Goal: Information Seeking & Learning: Learn about a topic

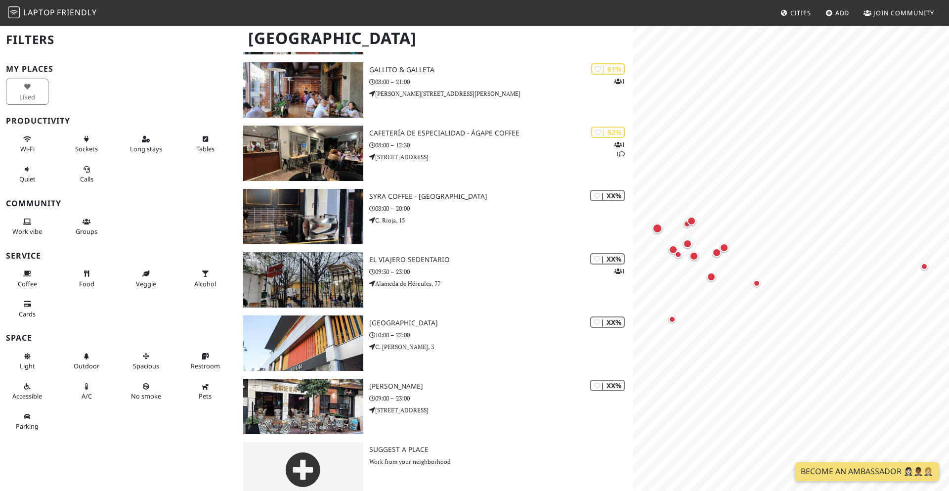
scroll to position [514, 0]
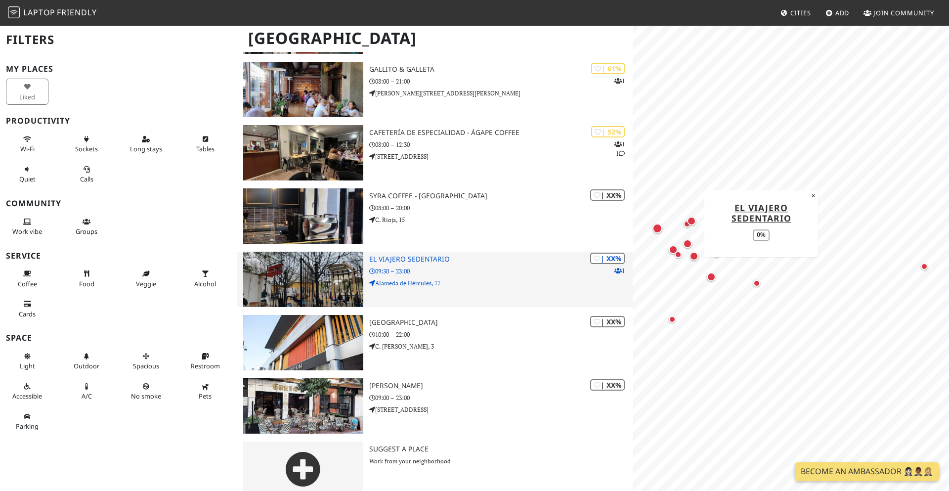
click at [410, 258] on h3 "El Viajero Sedentario" at bounding box center [501, 259] width 264 height 8
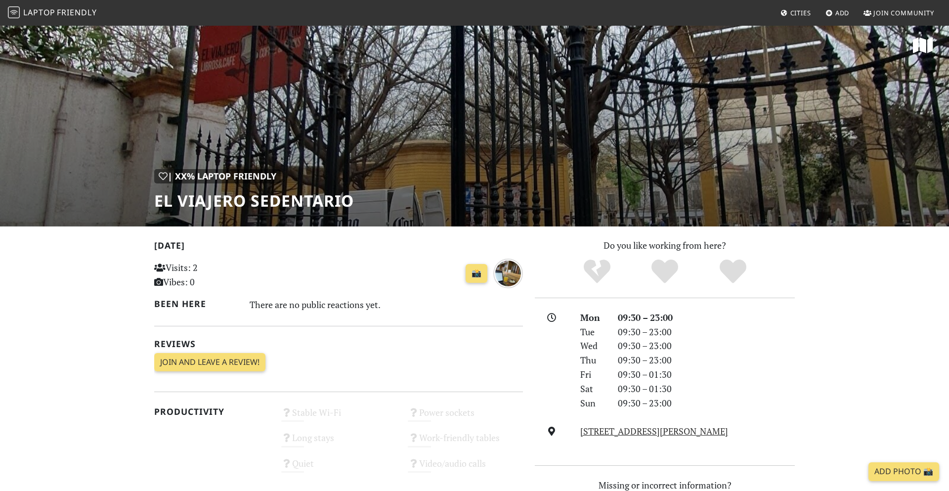
scroll to position [4, 0]
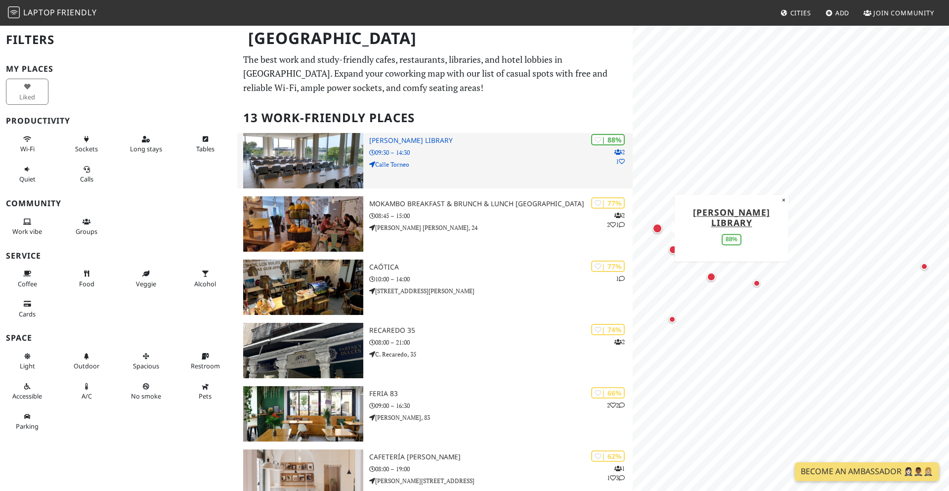
click at [413, 142] on h3 "Felipe González Márquez Library" at bounding box center [501, 140] width 264 height 8
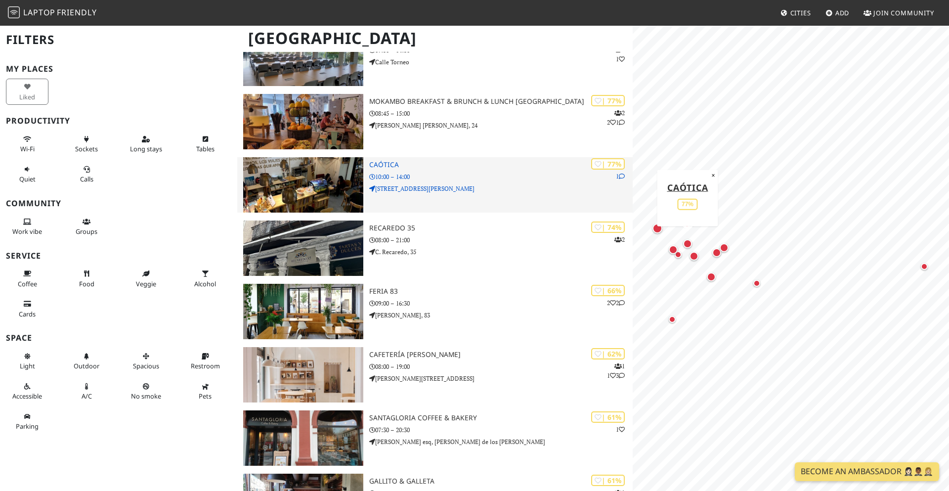
scroll to position [105, 0]
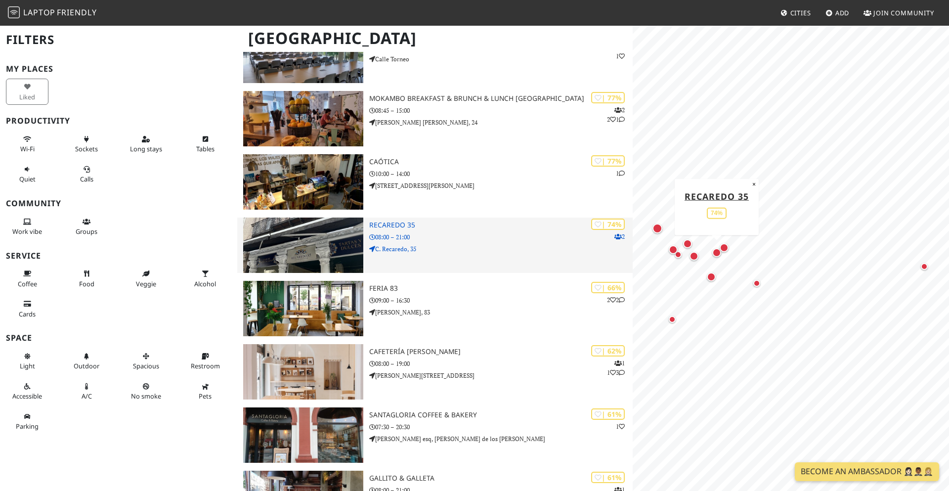
click at [388, 227] on h3 "Recaredo 35" at bounding box center [501, 225] width 264 height 8
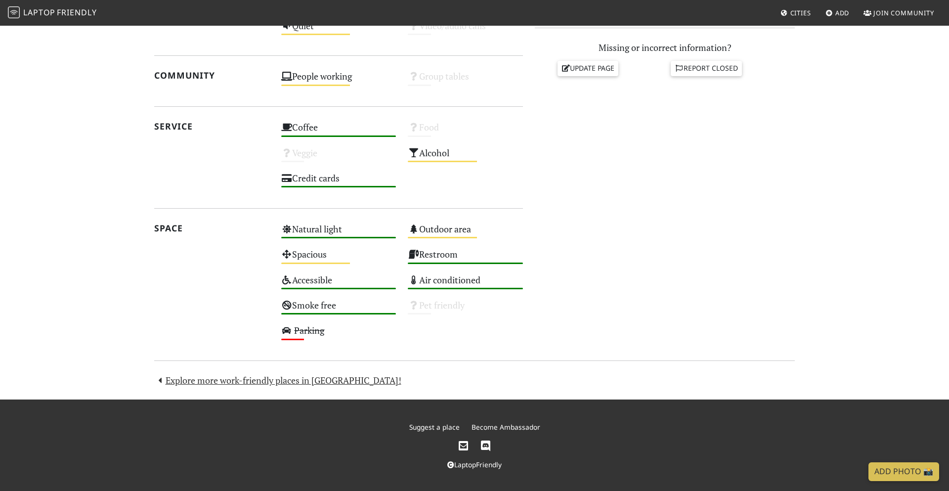
scroll to position [443, 0]
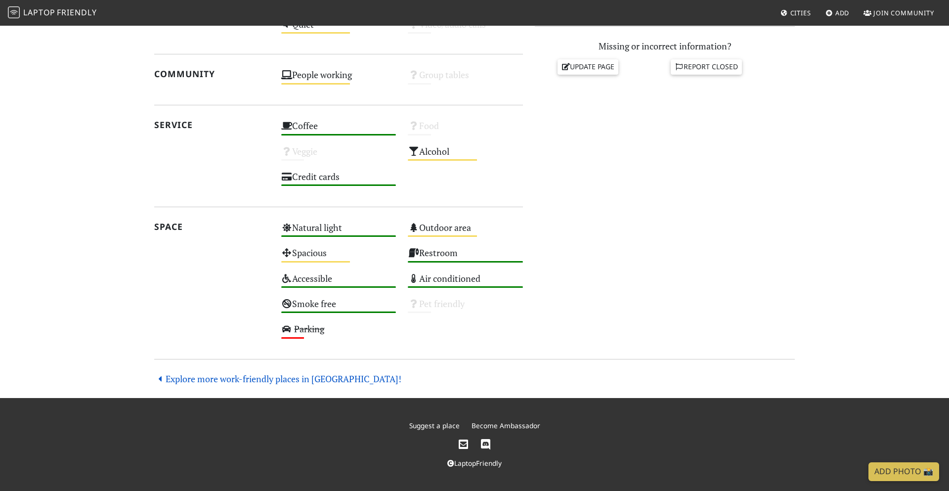
click at [265, 379] on link "Explore more work-friendly places in Seville!" at bounding box center [277, 379] width 247 height 12
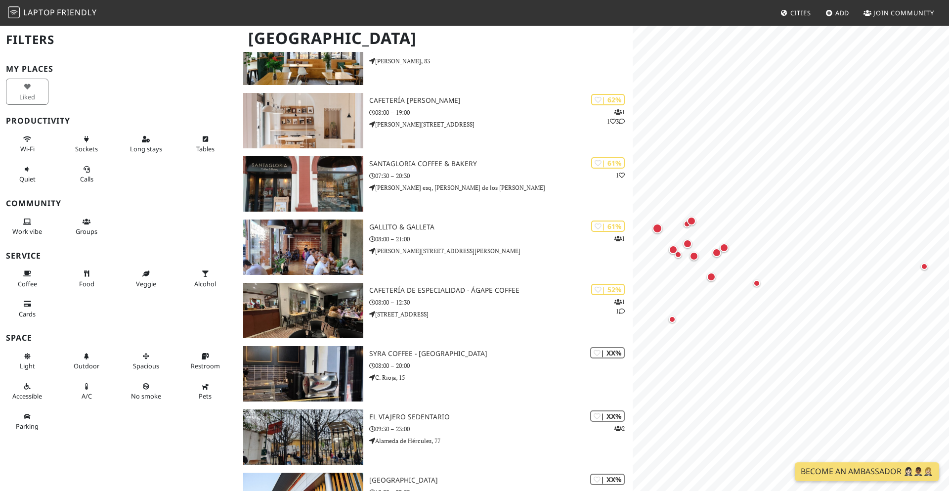
scroll to position [357, 0]
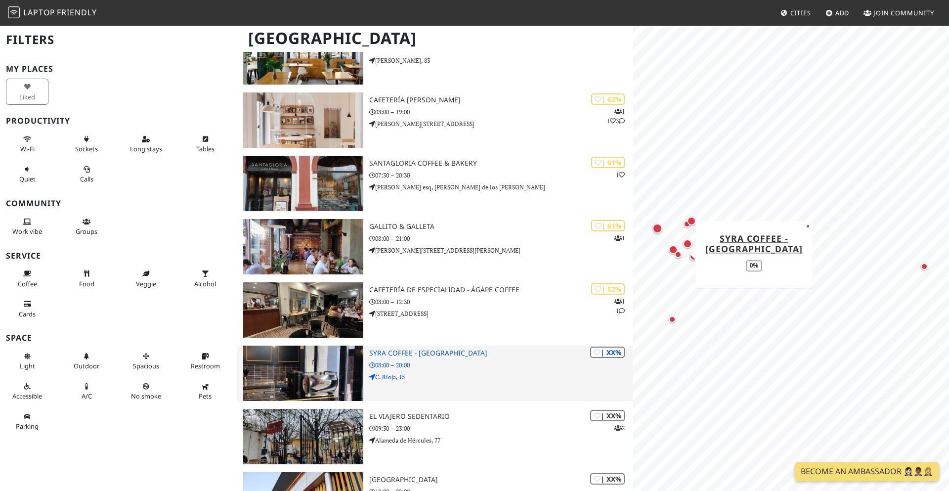
click at [399, 353] on h3 "Syra Coffee - [GEOGRAPHIC_DATA]" at bounding box center [501, 353] width 264 height 8
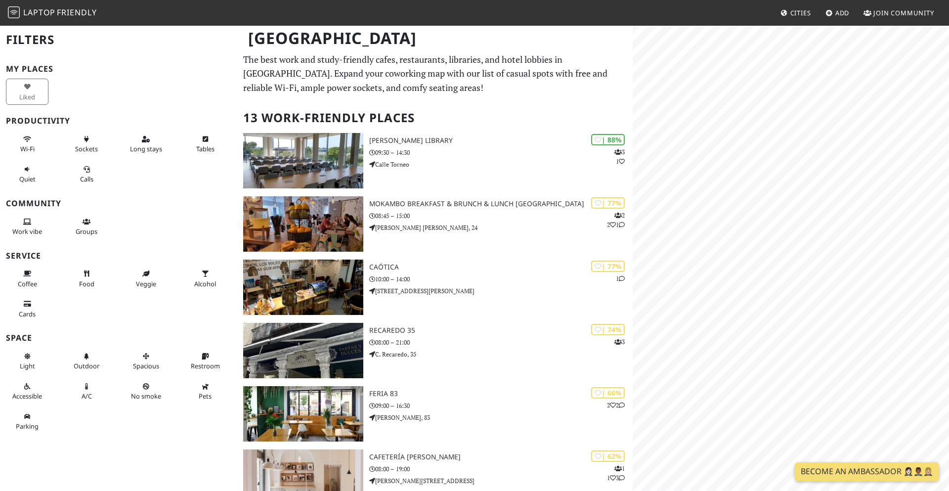
scroll to position [357, 0]
